Goal: Information Seeking & Learning: Learn about a topic

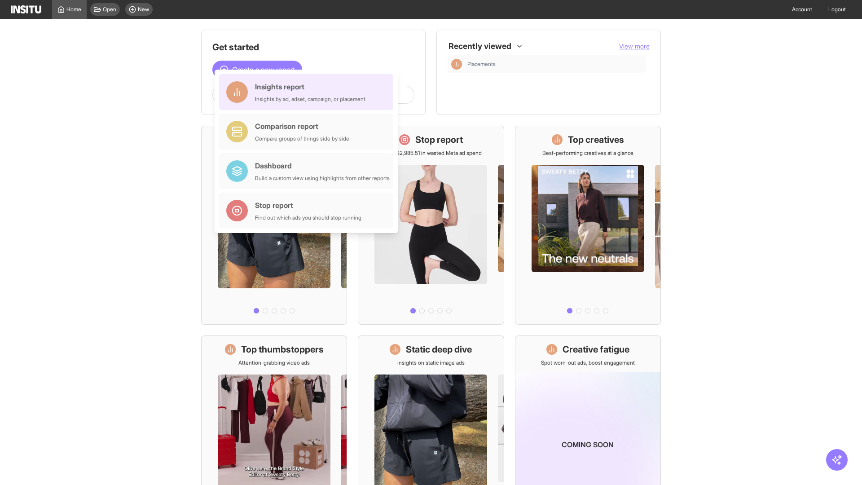
click at [308, 92] on div "Insights report Insights by ad, adset, campaign, or placement" at bounding box center [310, 92] width 110 height 22
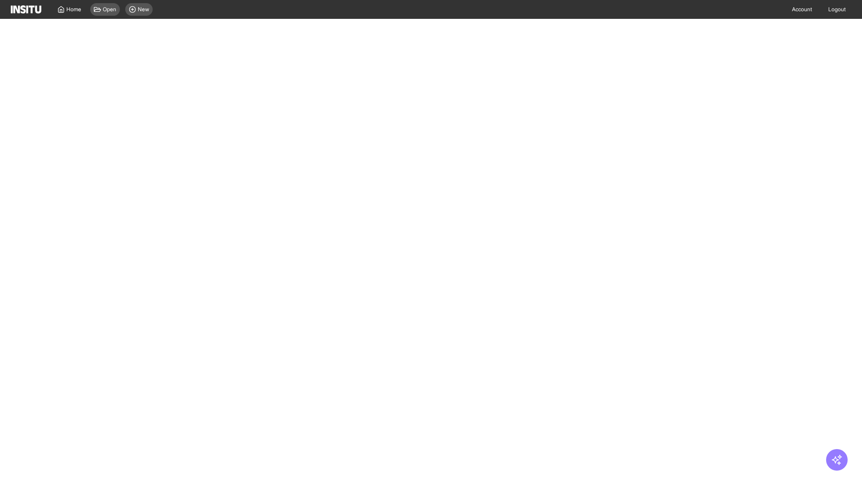
select select "**"
